Goal: Task Accomplishment & Management: Use online tool/utility

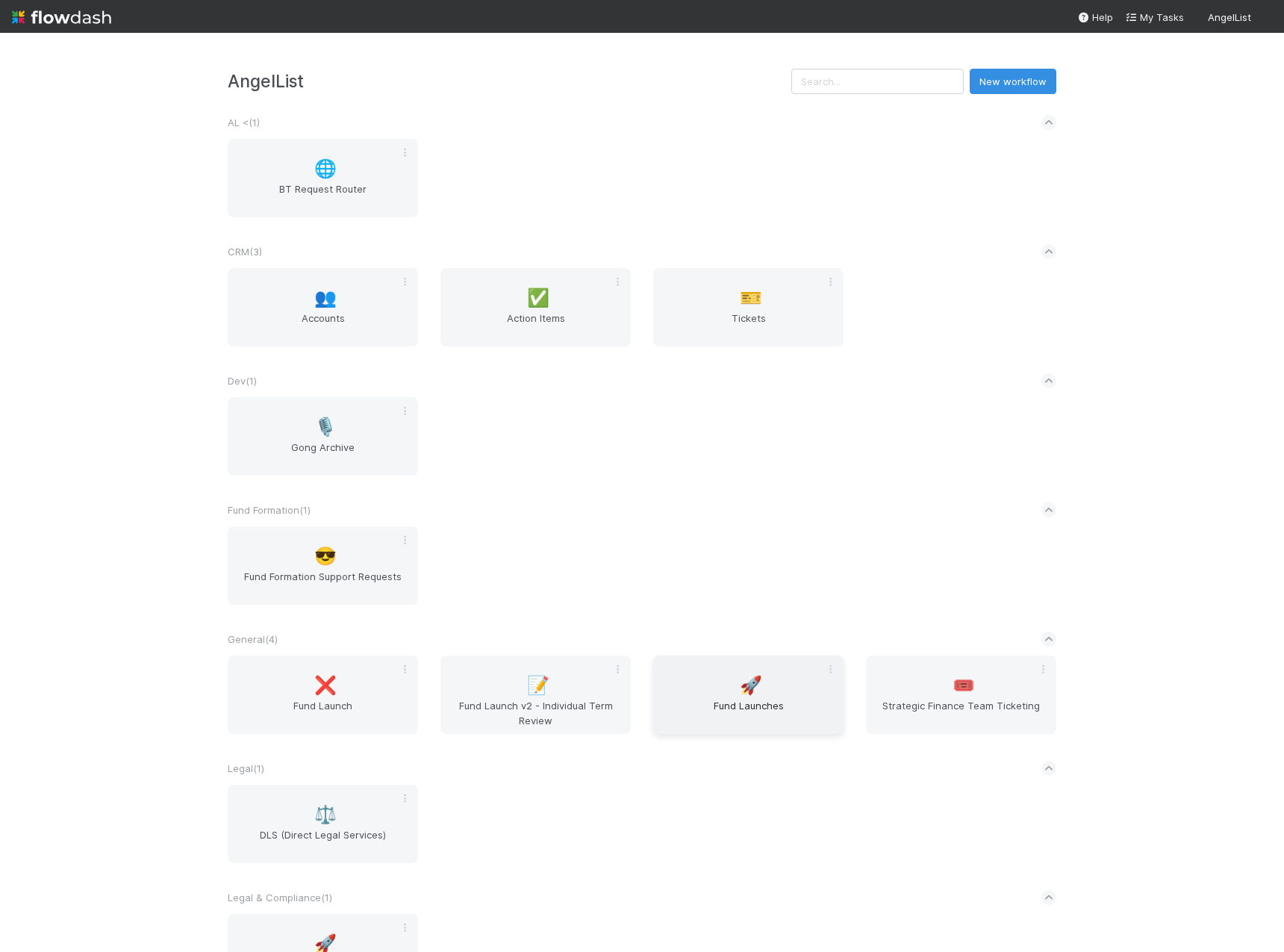
click at [740, 675] on span "🚀" at bounding box center [751, 684] width 22 height 19
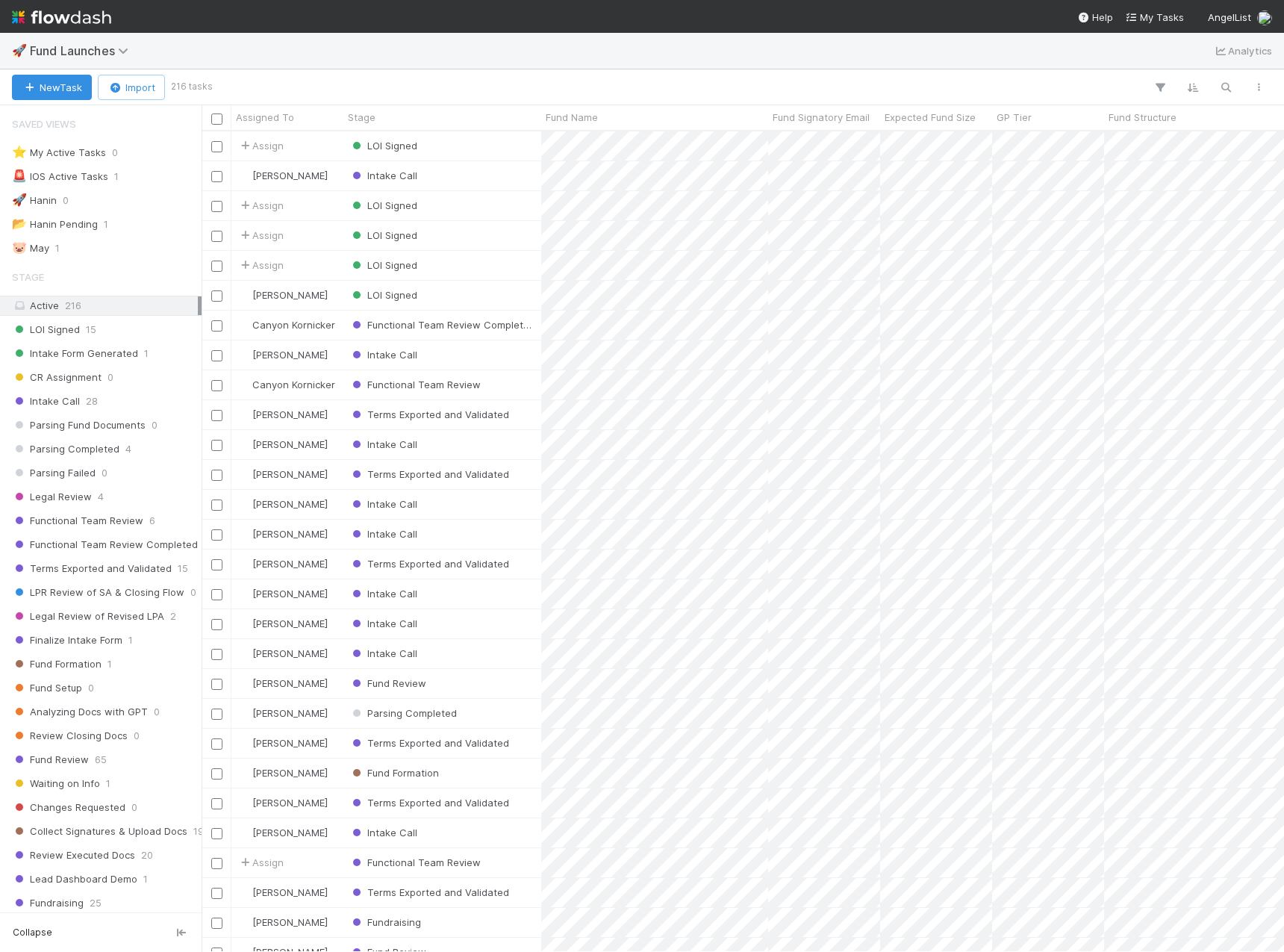
scroll to position [809, 1071]
click at [63, 86] on button "New Task" at bounding box center [52, 88] width 80 height 26
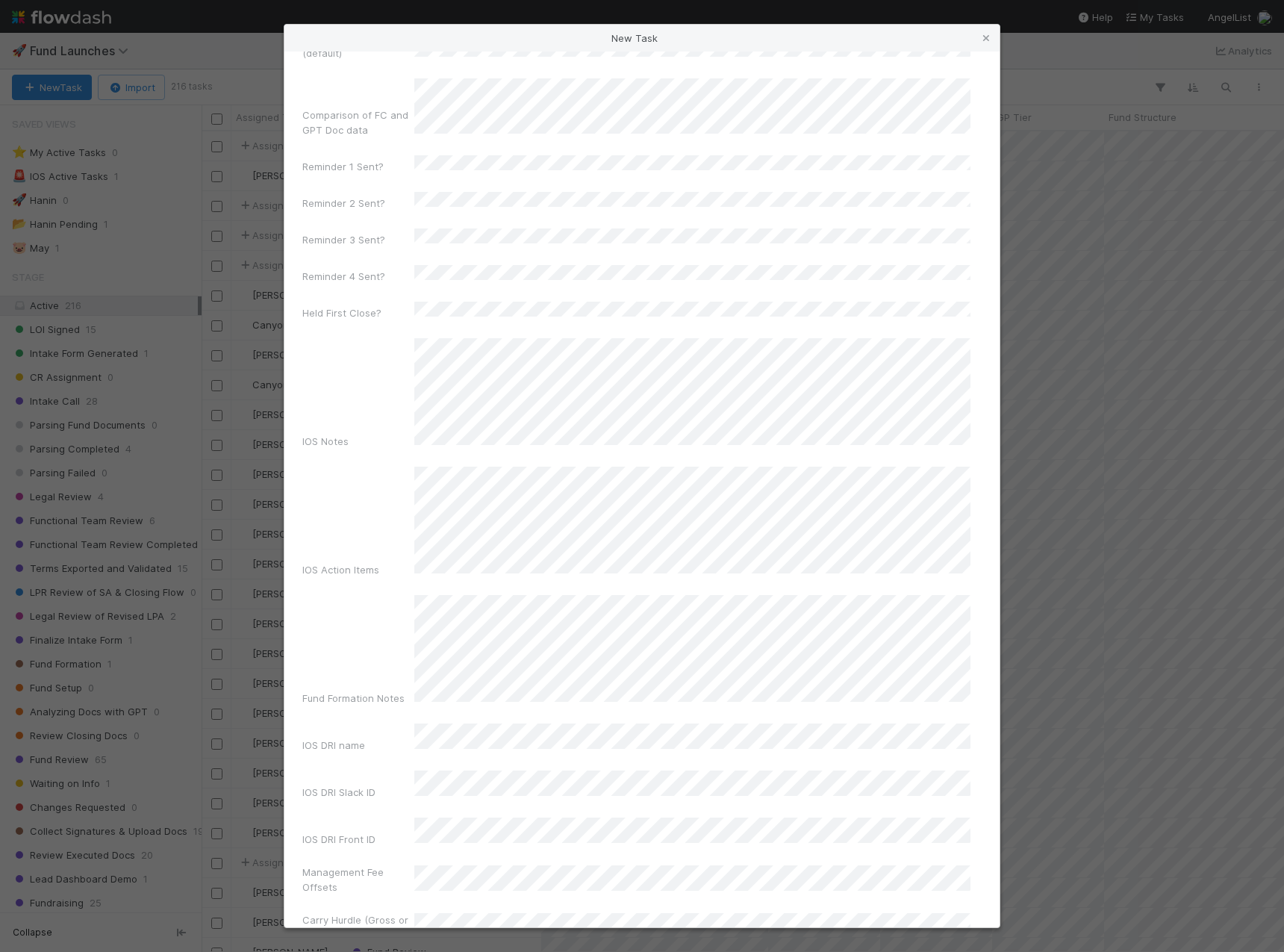
scroll to position [6924, 0]
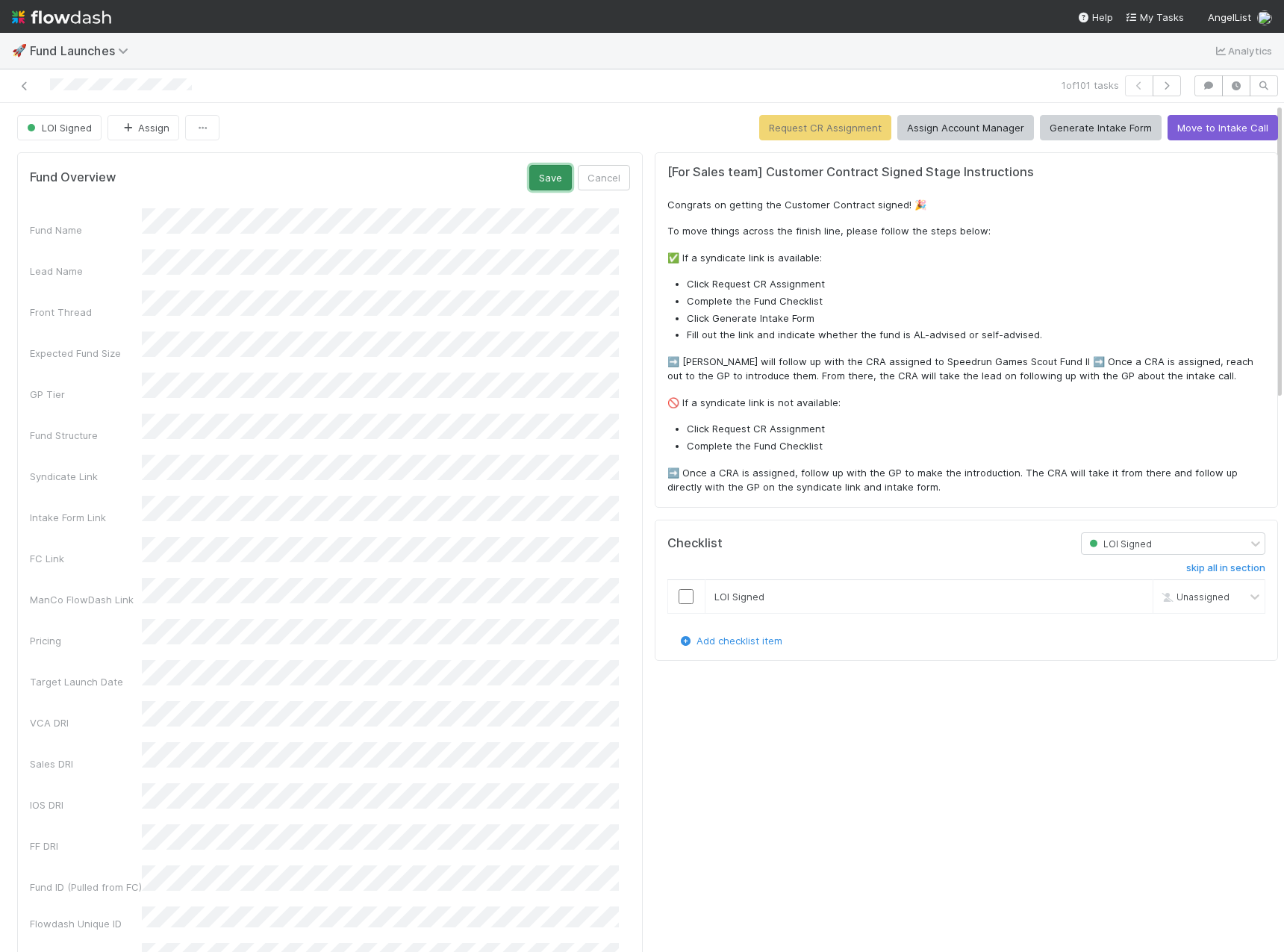
click at [538, 189] on button "Save" at bounding box center [551, 178] width 42 height 26
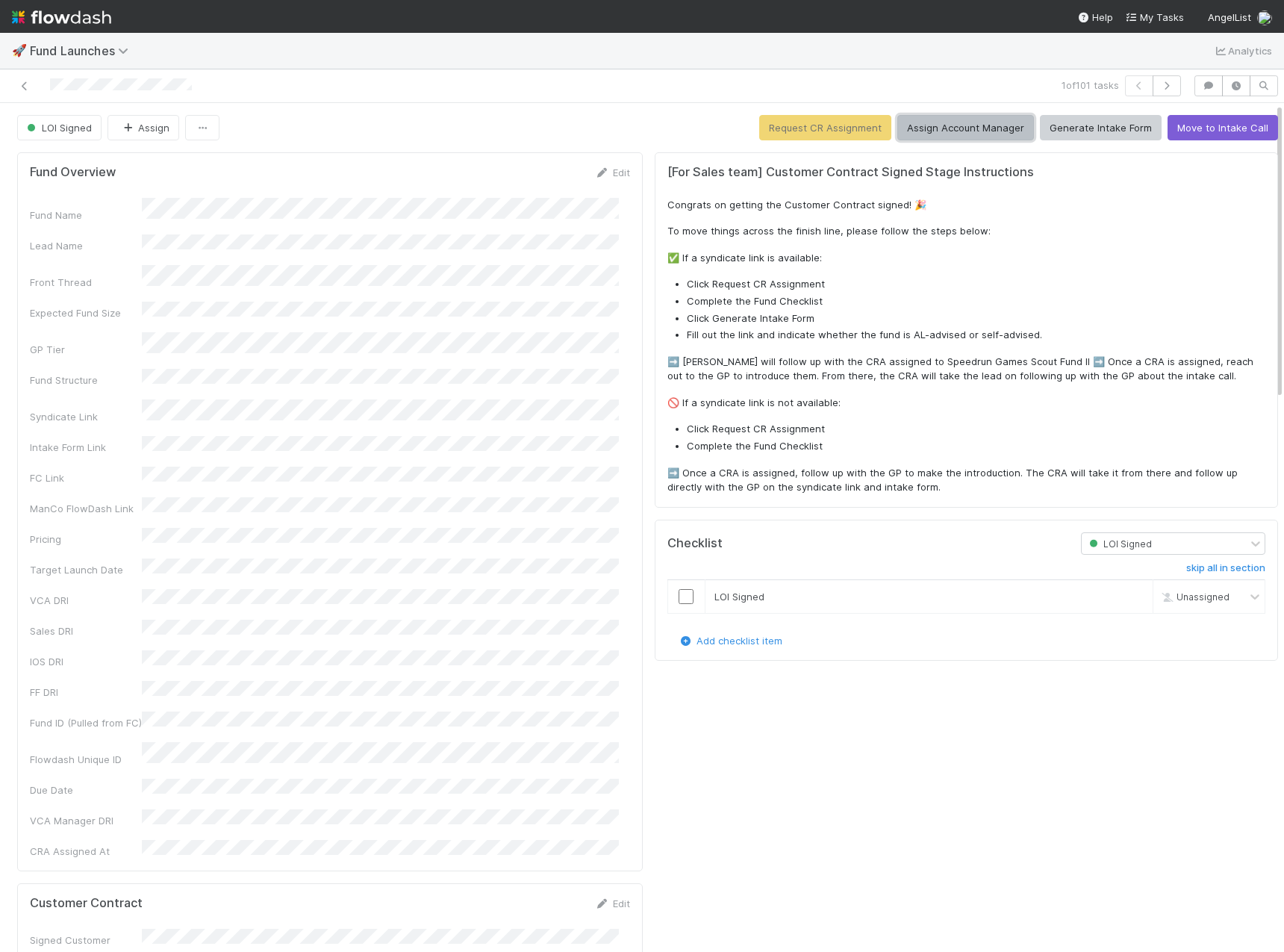
click at [911, 129] on button "Assign Account Manager" at bounding box center [966, 128] width 137 height 26
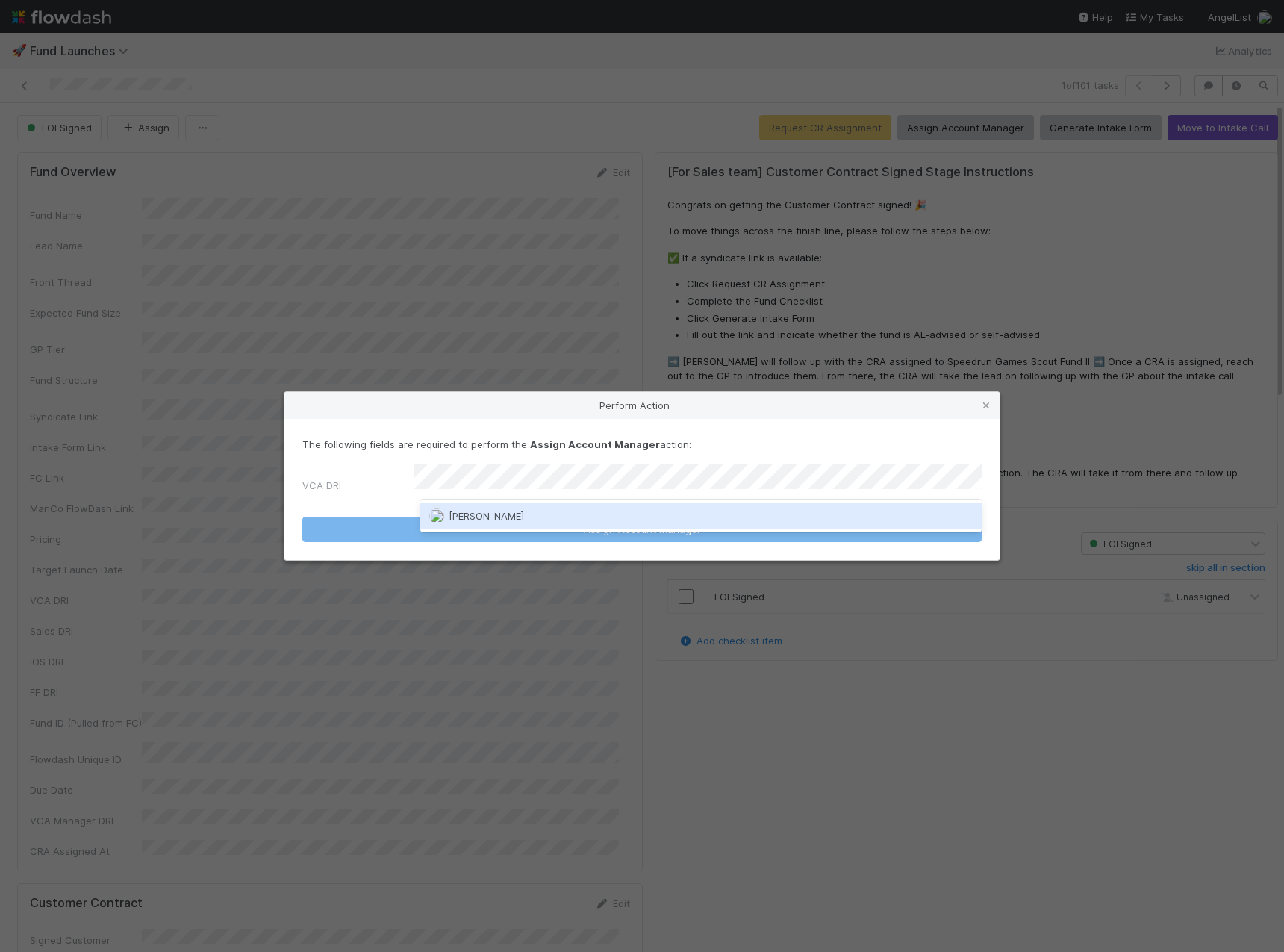
click at [637, 506] on div "[PERSON_NAME]" at bounding box center [701, 516] width 561 height 27
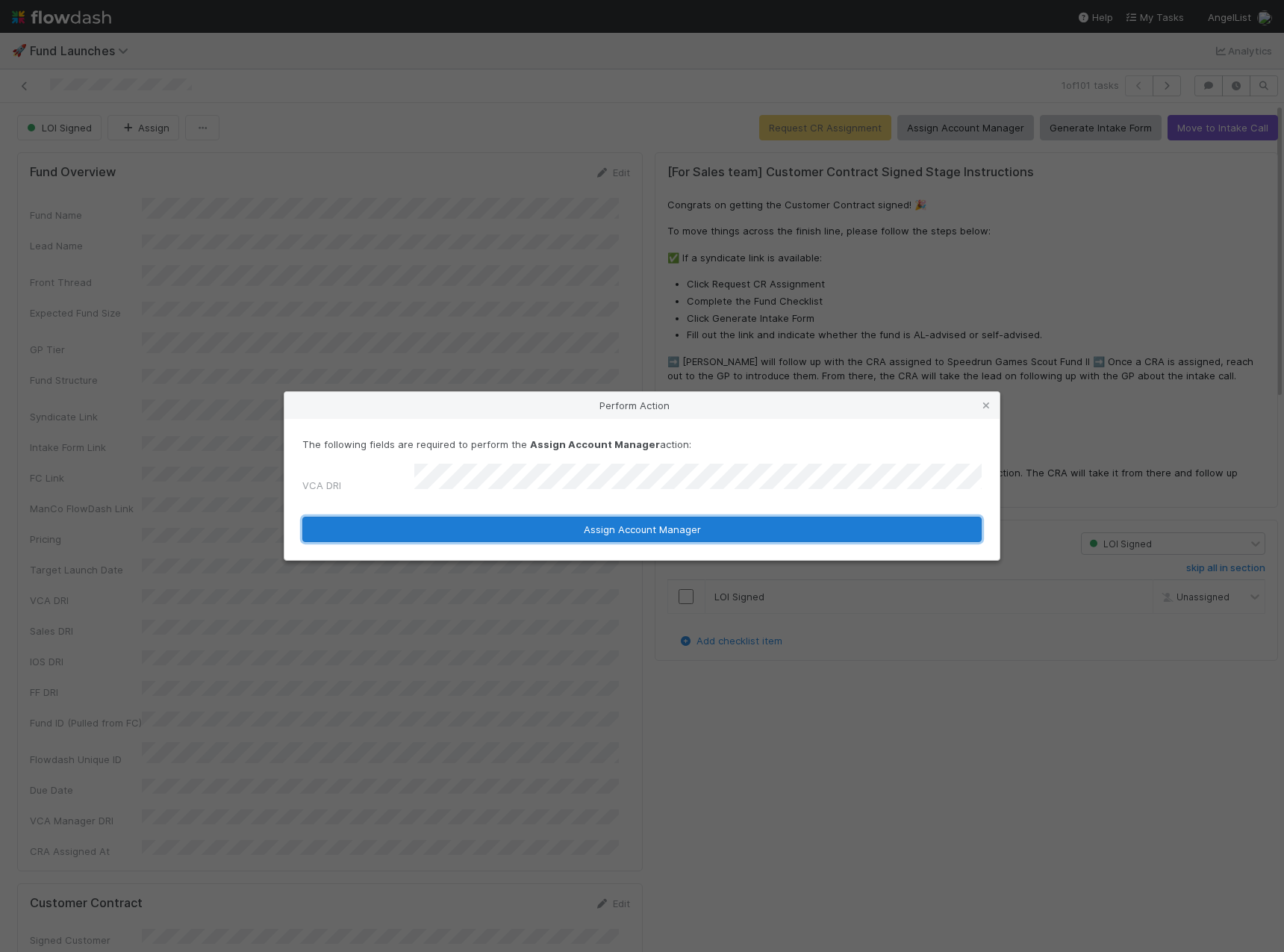
click at [628, 522] on button "Assign Account Manager" at bounding box center [642, 530] width 679 height 26
